Goal: Navigation & Orientation: Find specific page/section

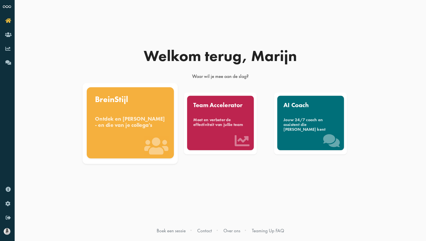
click at [136, 147] on div "BreinStijl Ontdek en [PERSON_NAME] - en die van je collega's" at bounding box center [130, 122] width 87 height 71
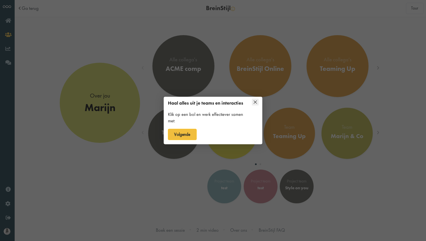
click at [257, 101] on icon at bounding box center [255, 102] width 7 height 7
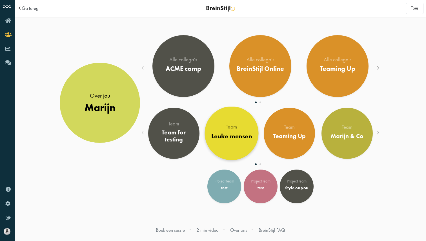
click at [252, 129] on link "Team Leuke mensen" at bounding box center [232, 134] width 54 height 54
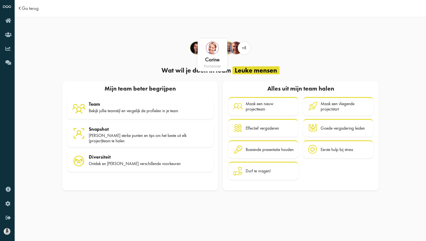
click at [200, 50] on div "Corine humaniser" at bounding box center [213, 55] width 30 height 33
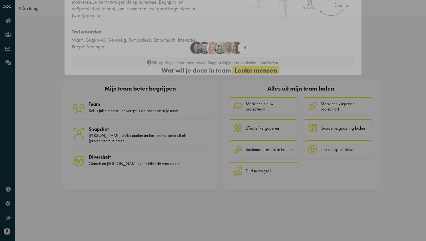
click at [353, 15] on icon "Close this dialog" at bounding box center [352, 11] width 9 height 9
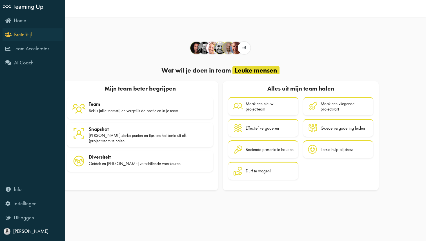
click at [9, 30] on link "BreinStijl" at bounding box center [33, 34] width 60 height 13
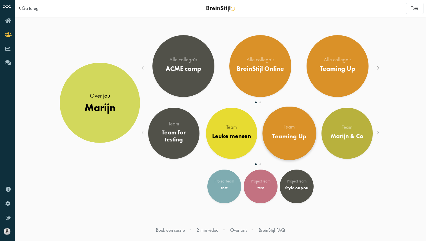
click at [298, 132] on div "Team Teaming Up" at bounding box center [289, 134] width 34 height 18
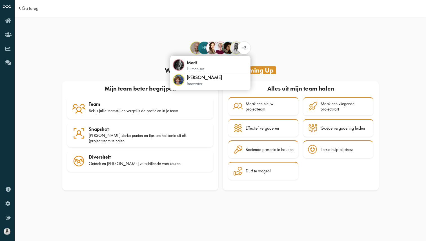
click at [243, 49] on span "+2" at bounding box center [244, 47] width 4 height 5
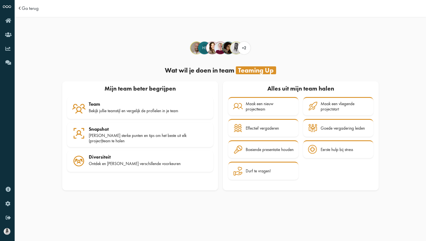
click at [208, 62] on div "Floris innovator HS Hanne implementer Jeske humaniser Lieke" at bounding box center [220, 56] width 321 height 35
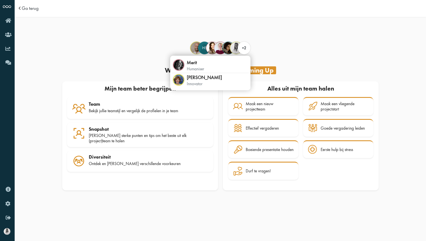
click at [241, 49] on span "+2" at bounding box center [244, 48] width 12 height 6
click at [207, 65] on div "Merit humaniser" at bounding box center [210, 65] width 77 height 15
